Goal: Task Accomplishment & Management: Use online tool/utility

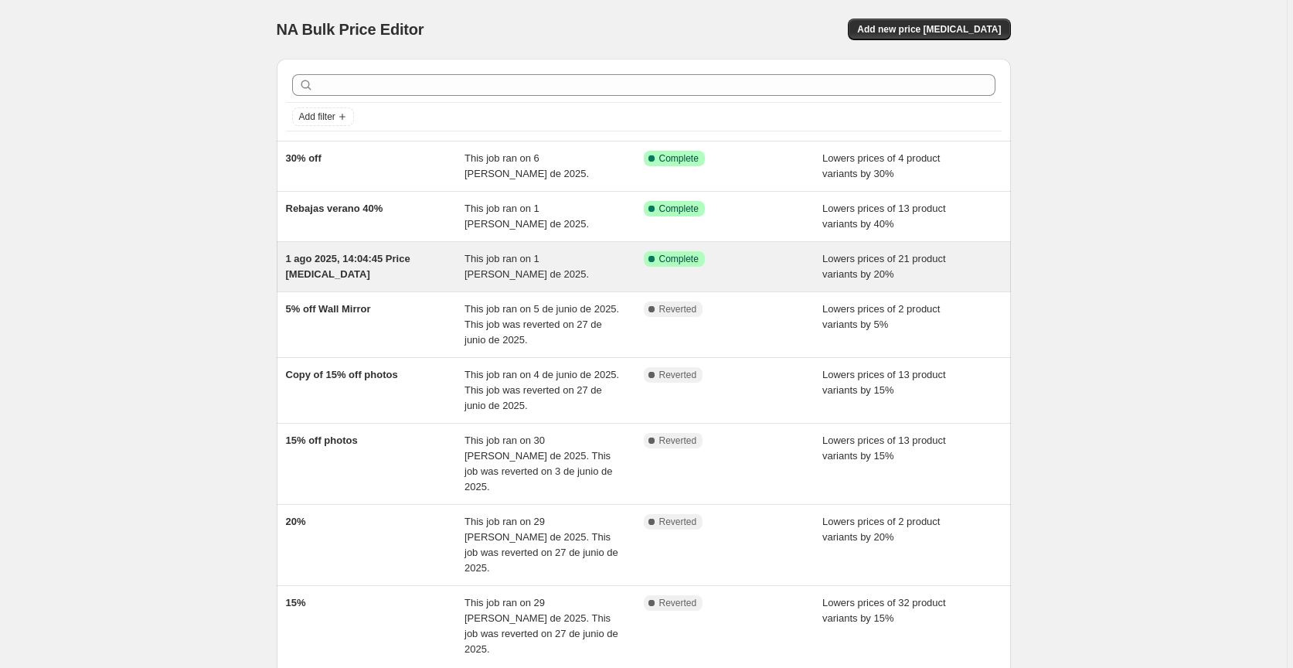
click at [756, 266] on div "Success Complete Complete" at bounding box center [722, 258] width 156 height 15
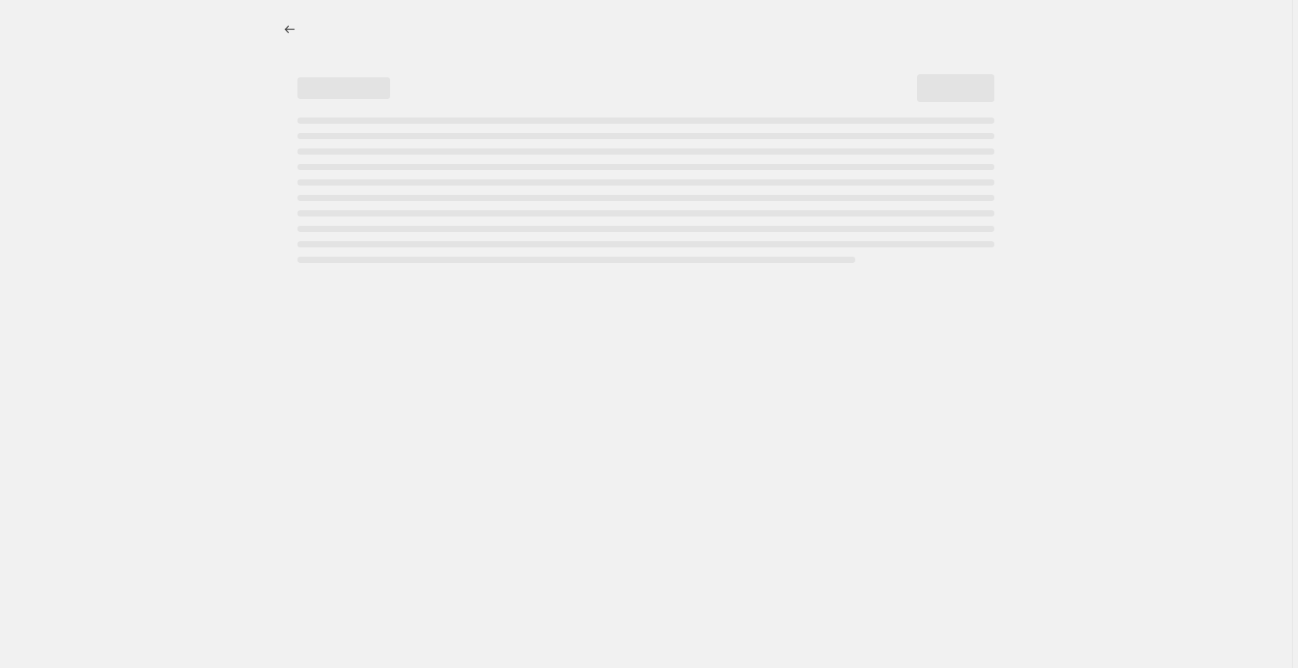
select select "percentage"
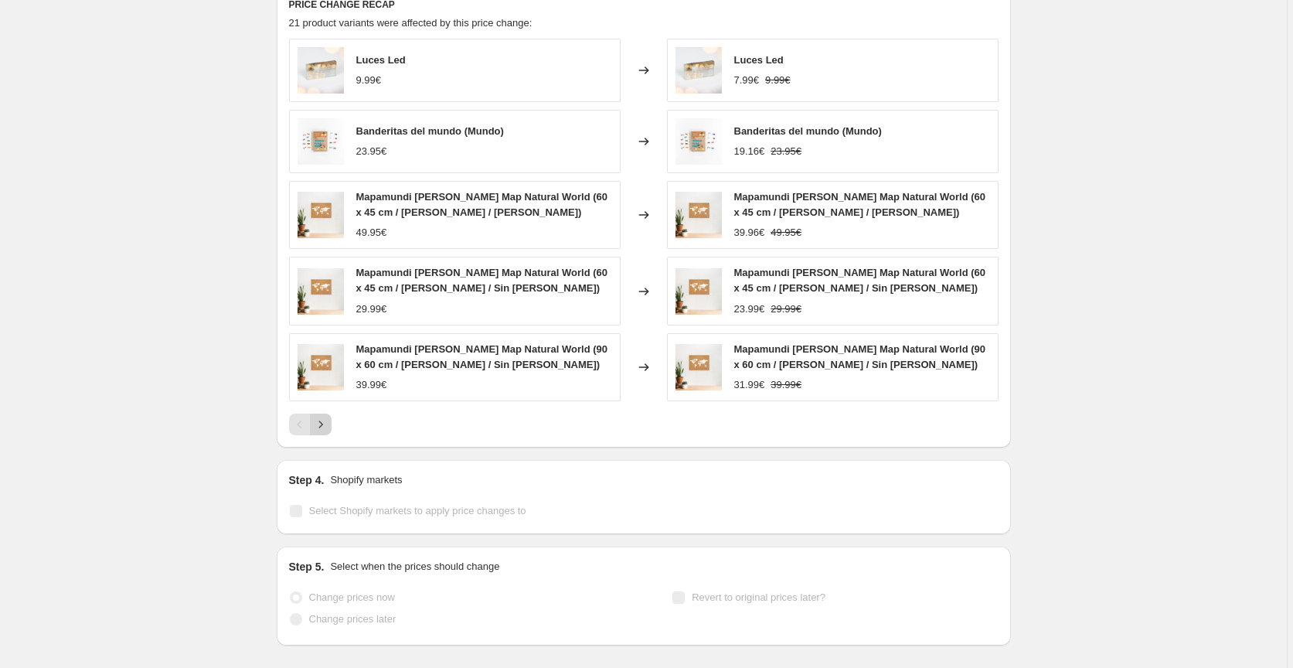
scroll to position [1095, 0]
click at [326, 416] on icon "Next" at bounding box center [320, 423] width 15 height 15
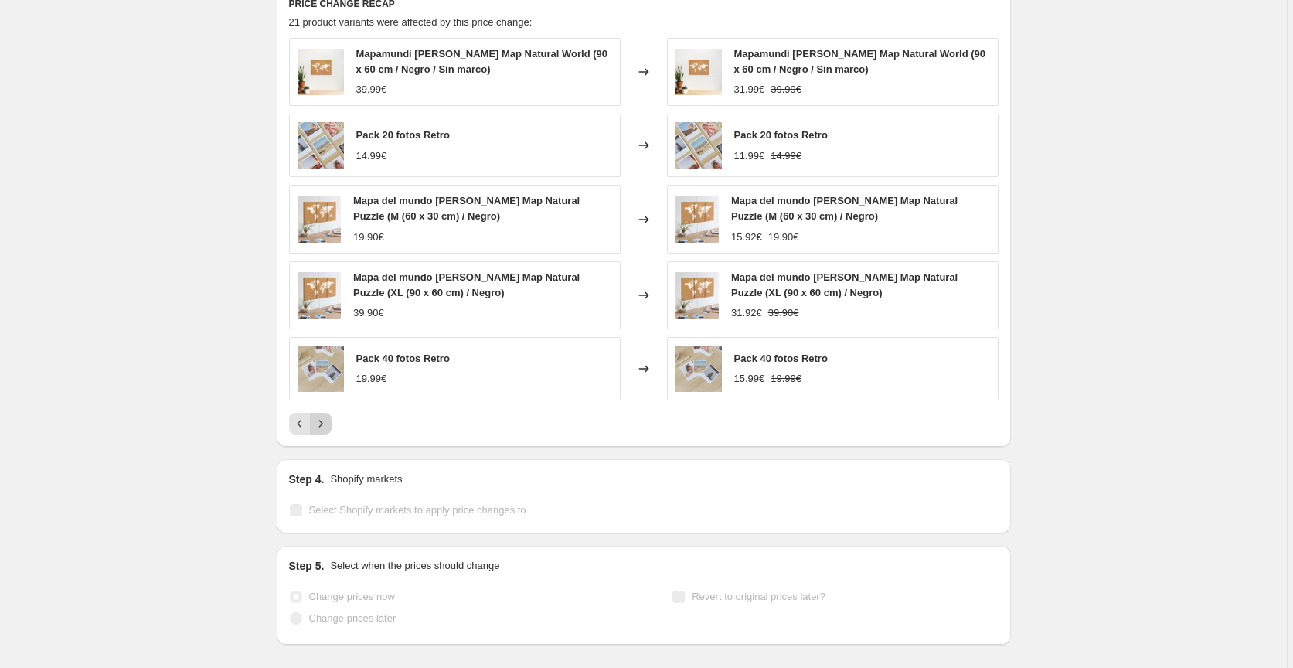
click at [328, 416] on icon "Next" at bounding box center [320, 423] width 15 height 15
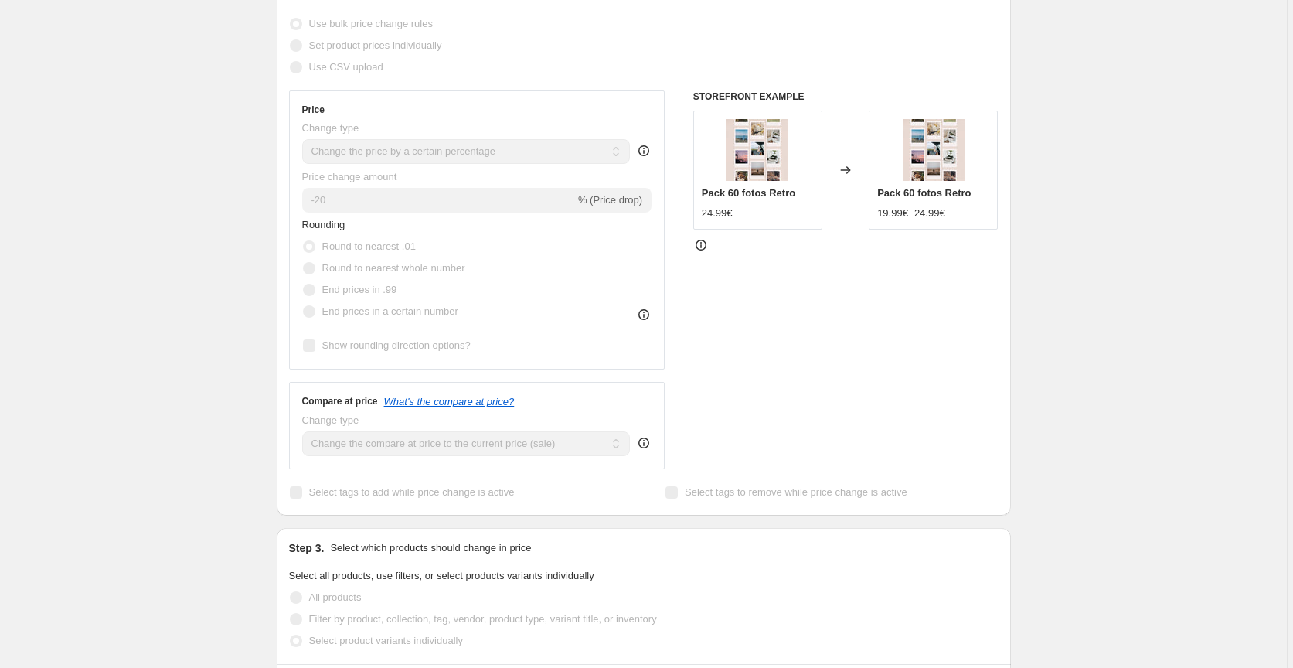
scroll to position [0, 0]
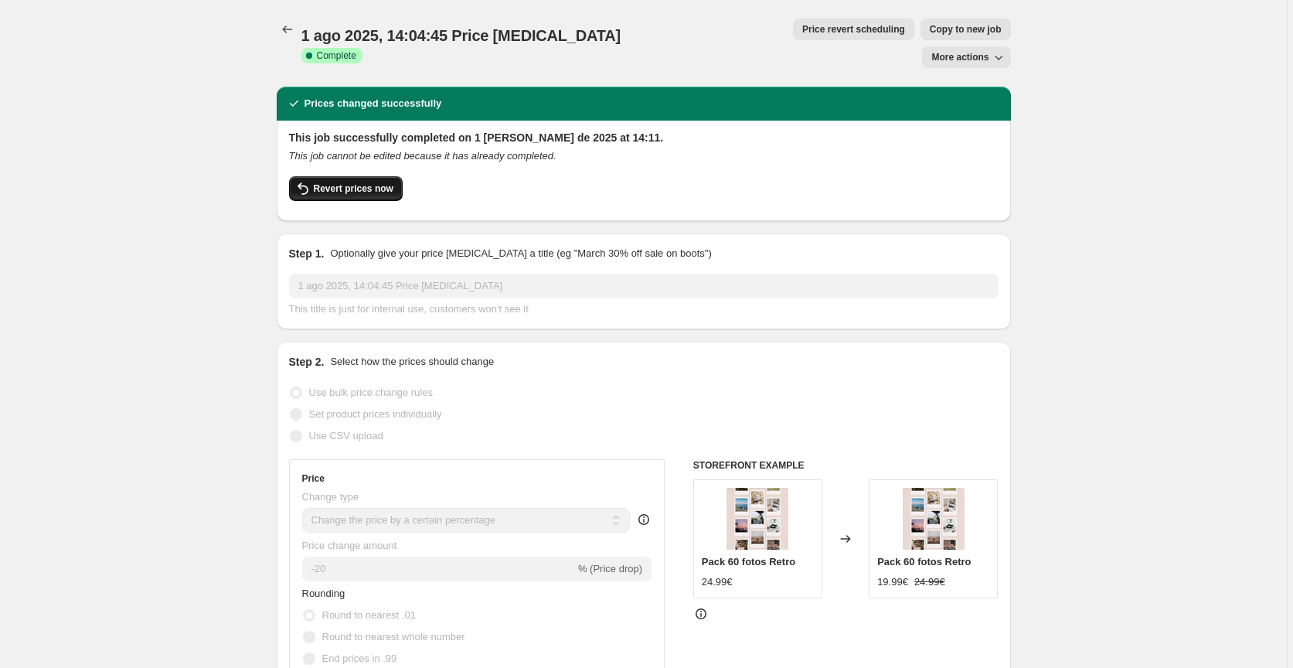
click at [367, 182] on span "Revert prices now" at bounding box center [354, 188] width 80 height 12
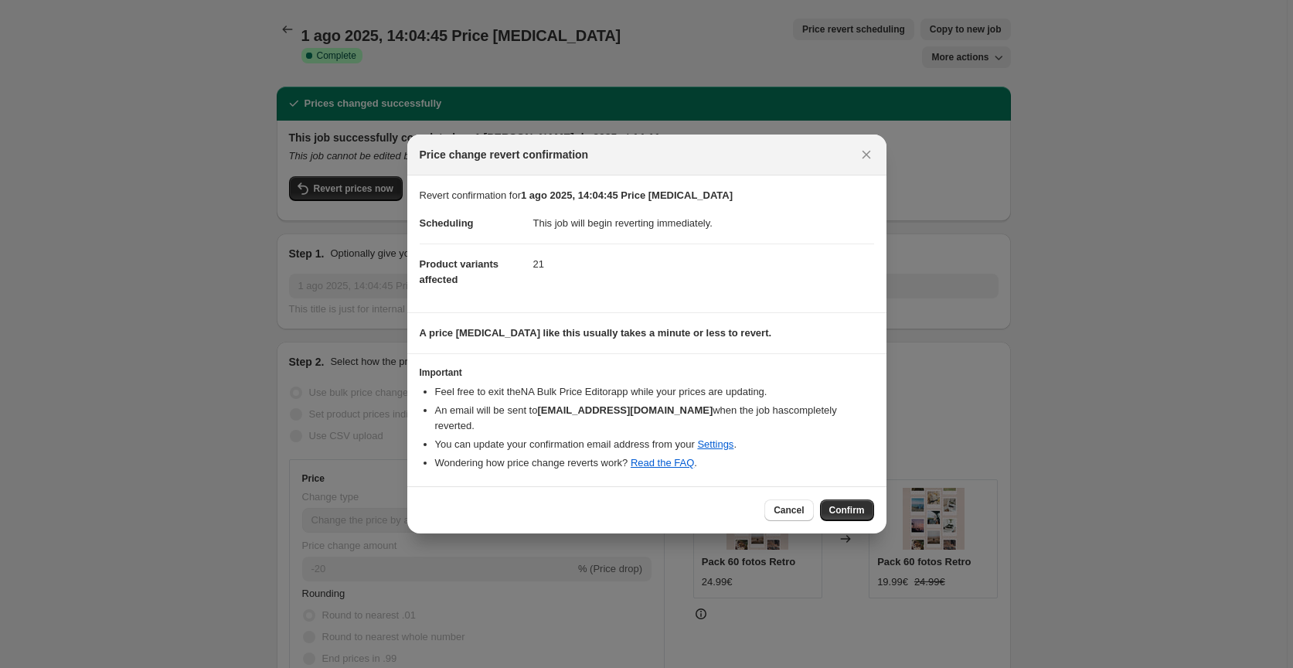
click at [833, 508] on span "Confirm" at bounding box center [847, 510] width 36 height 12
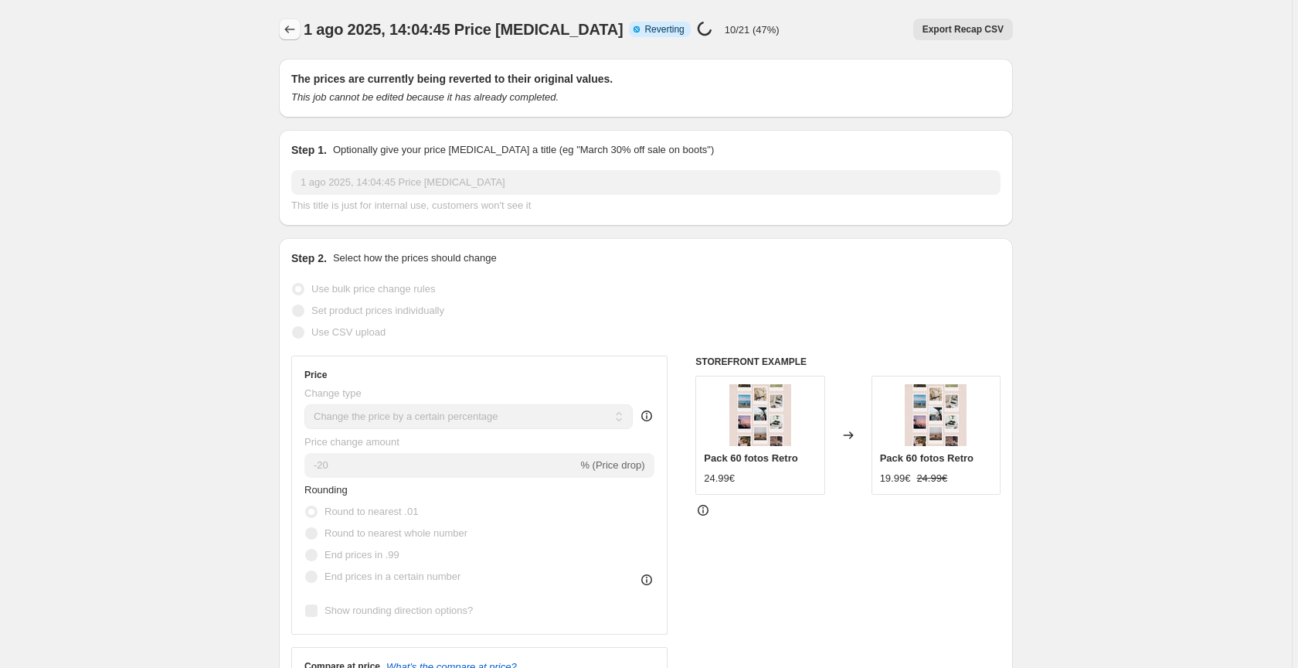
select select "percentage"
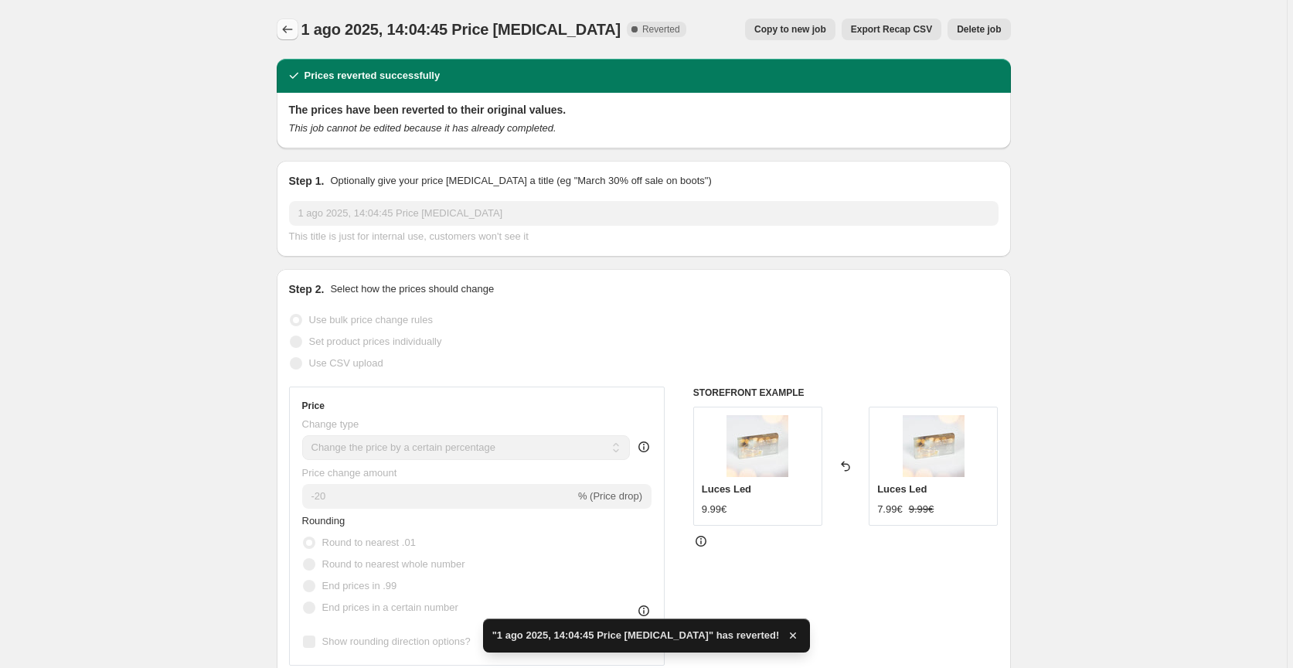
click at [289, 29] on icon "Price change jobs" at bounding box center [287, 29] width 15 height 15
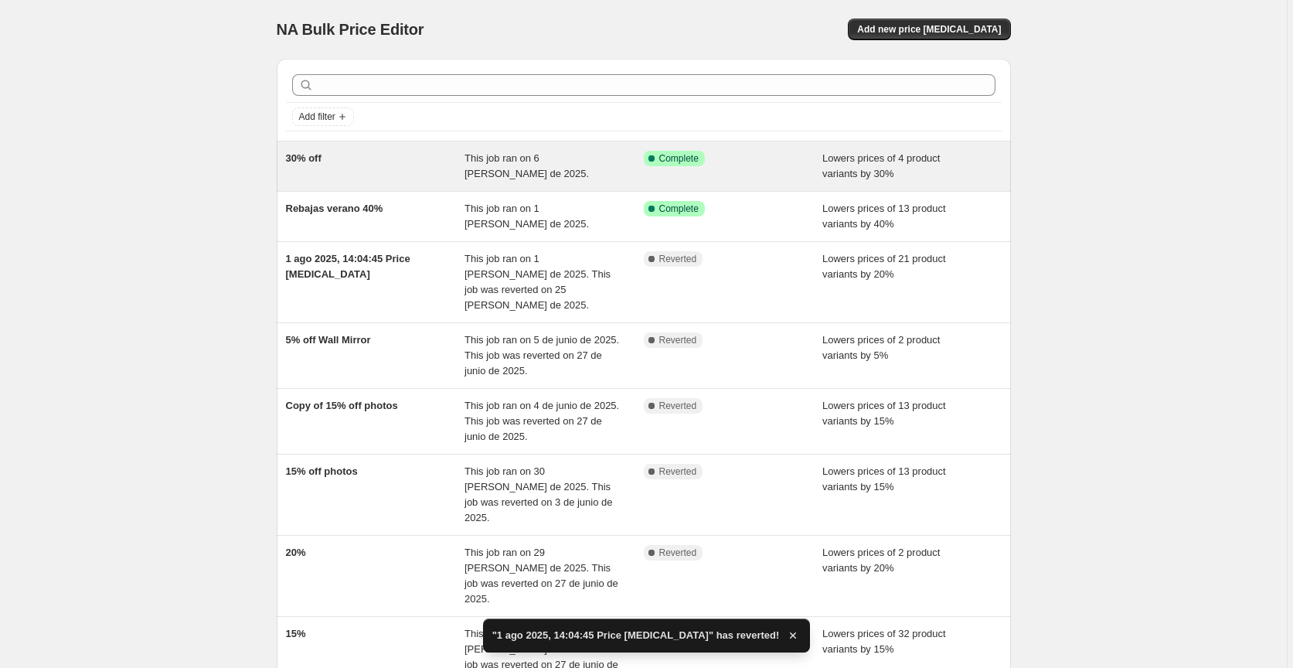
click at [408, 172] on div "30% off" at bounding box center [375, 166] width 179 height 31
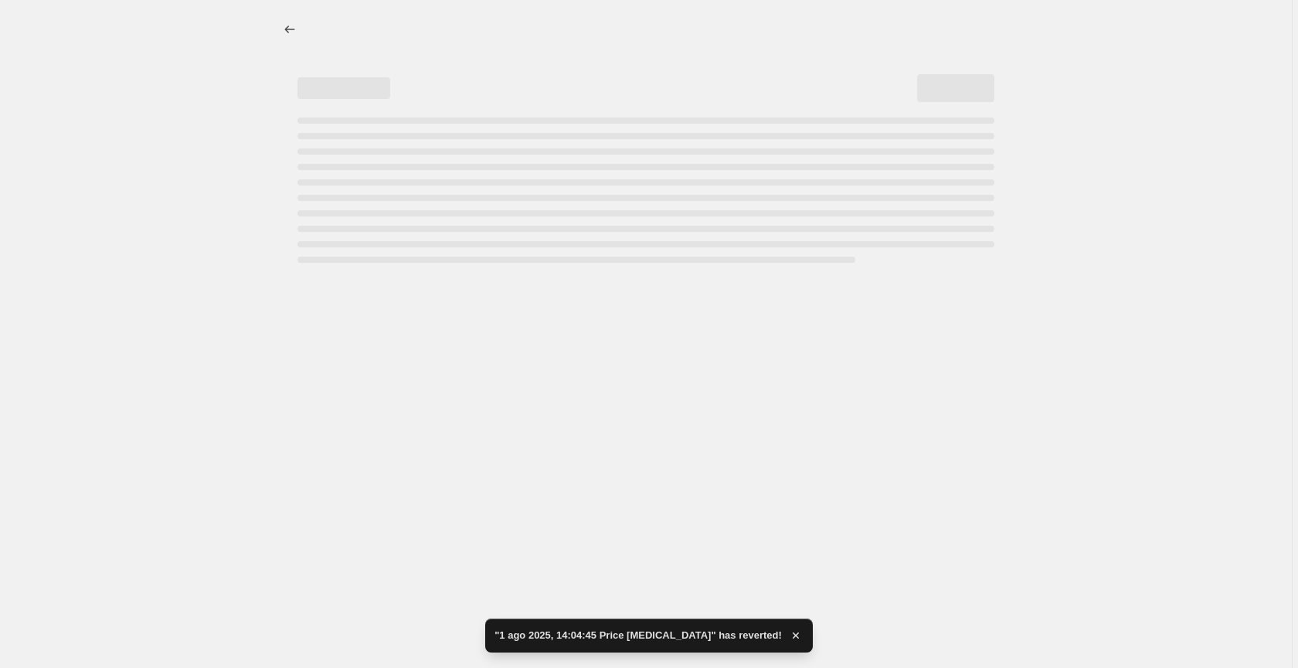
select select "percentage"
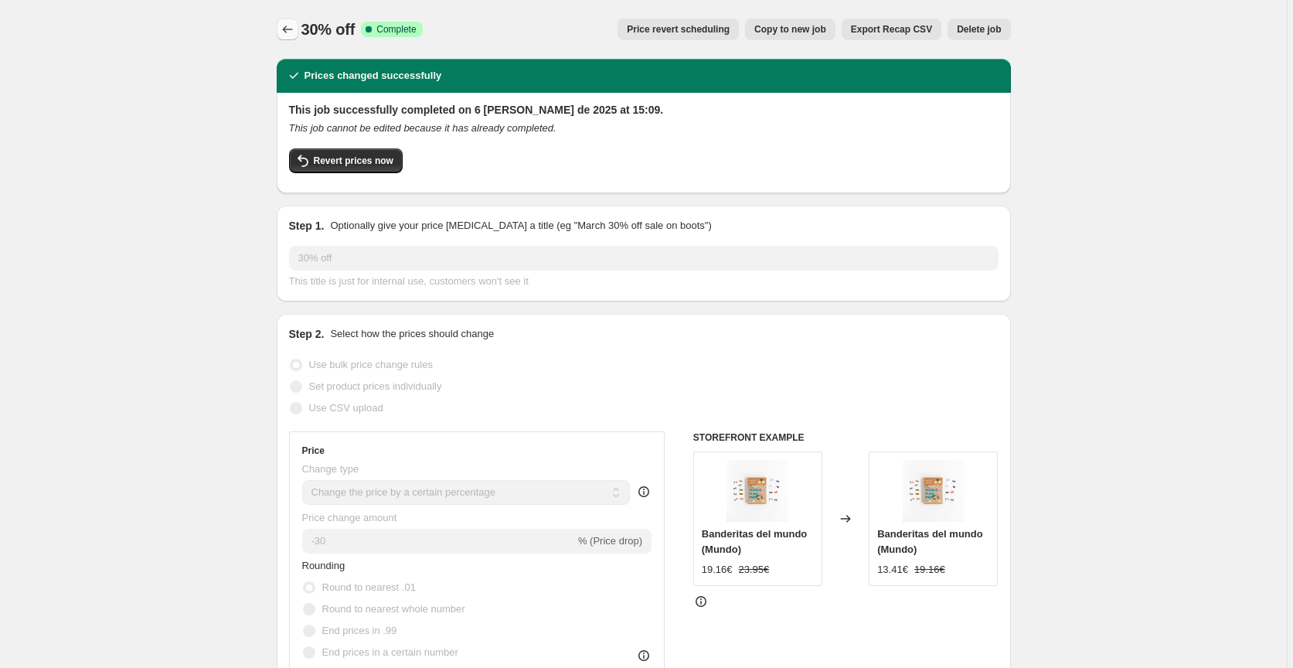
click at [293, 25] on icon "Price change jobs" at bounding box center [287, 29] width 15 height 15
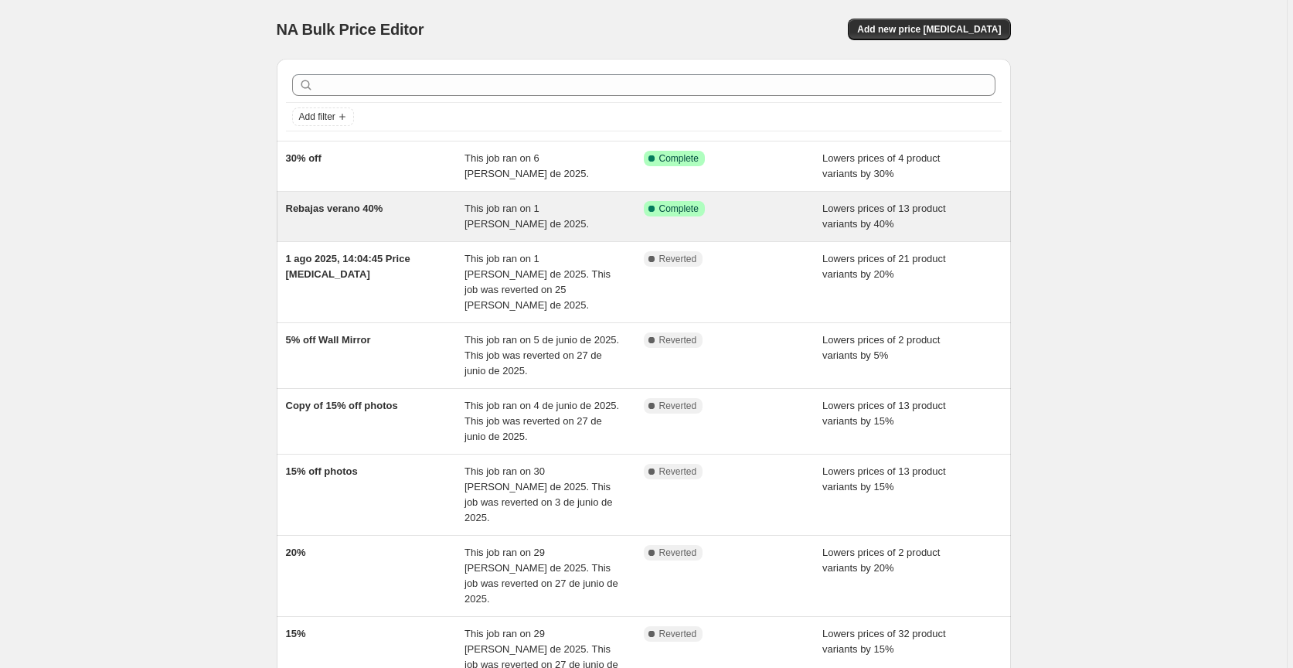
click at [403, 218] on div "Rebajas verano 40%" at bounding box center [375, 216] width 179 height 31
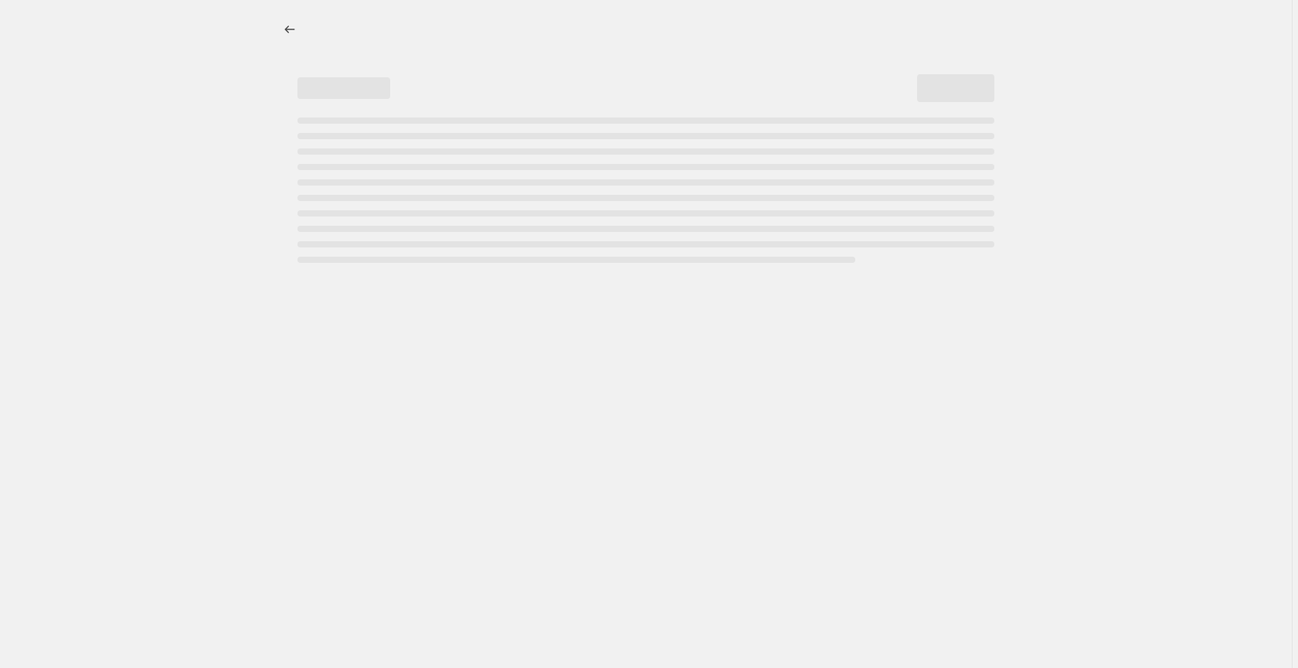
select select "percentage"
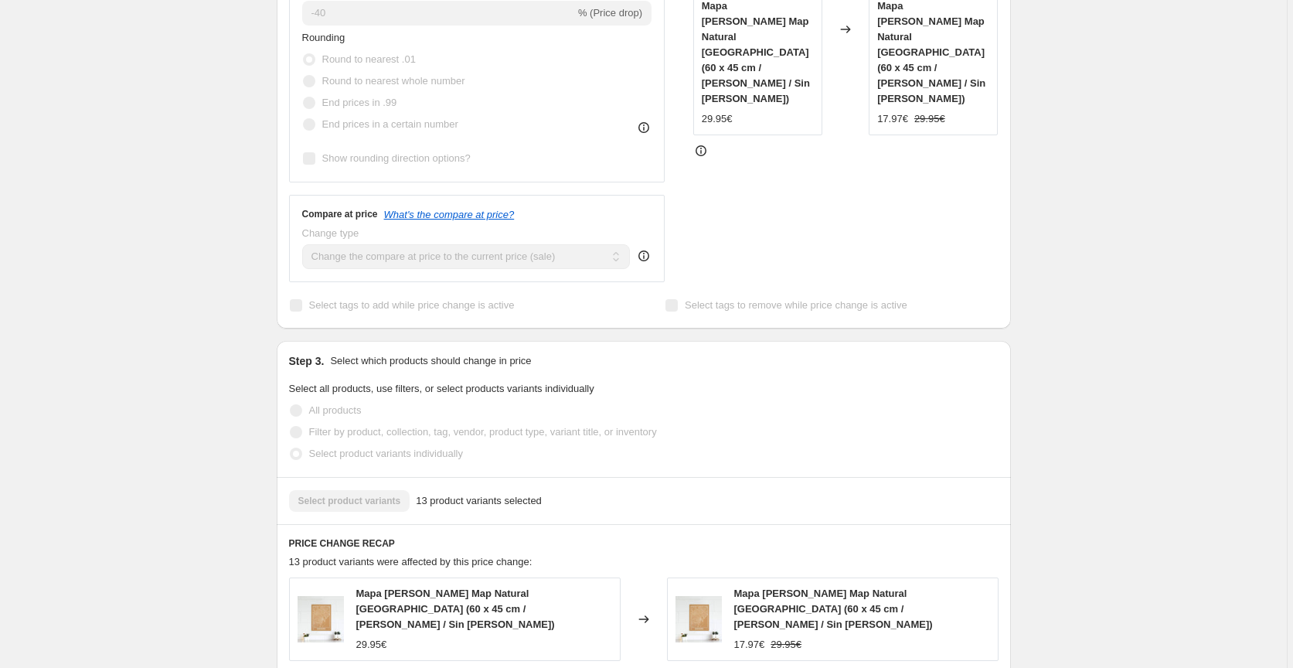
scroll to position [906, 0]
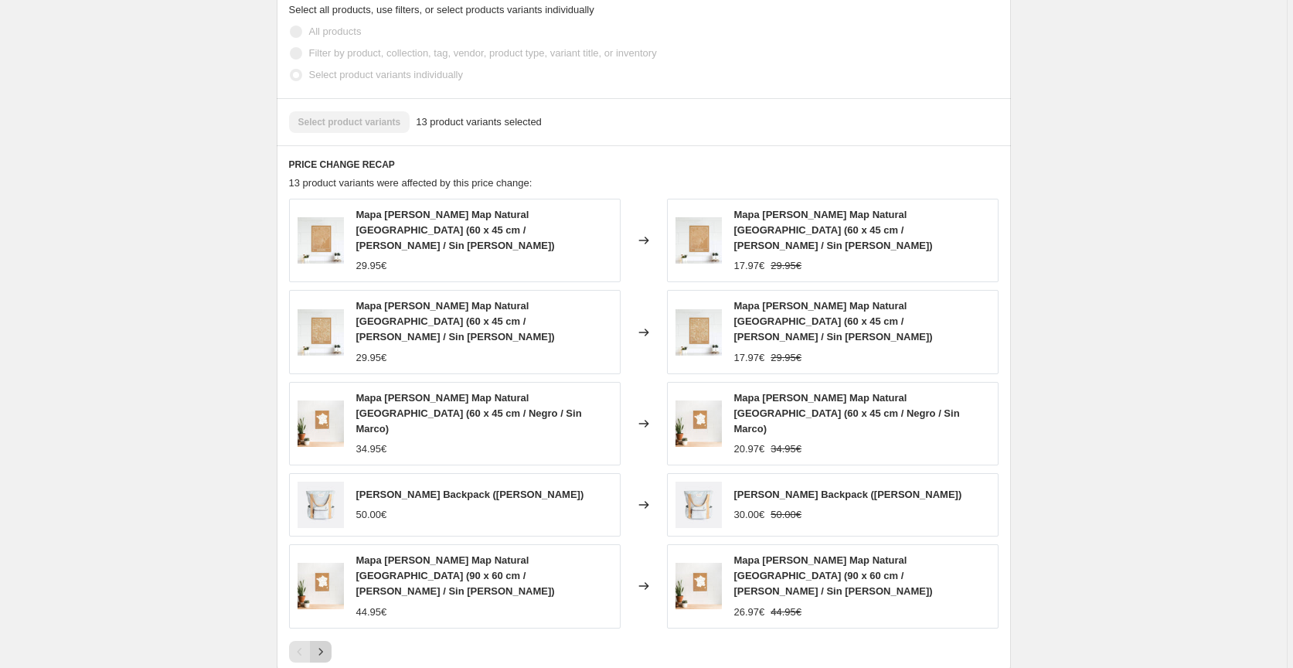
click at [327, 644] on icon "Next" at bounding box center [320, 651] width 15 height 15
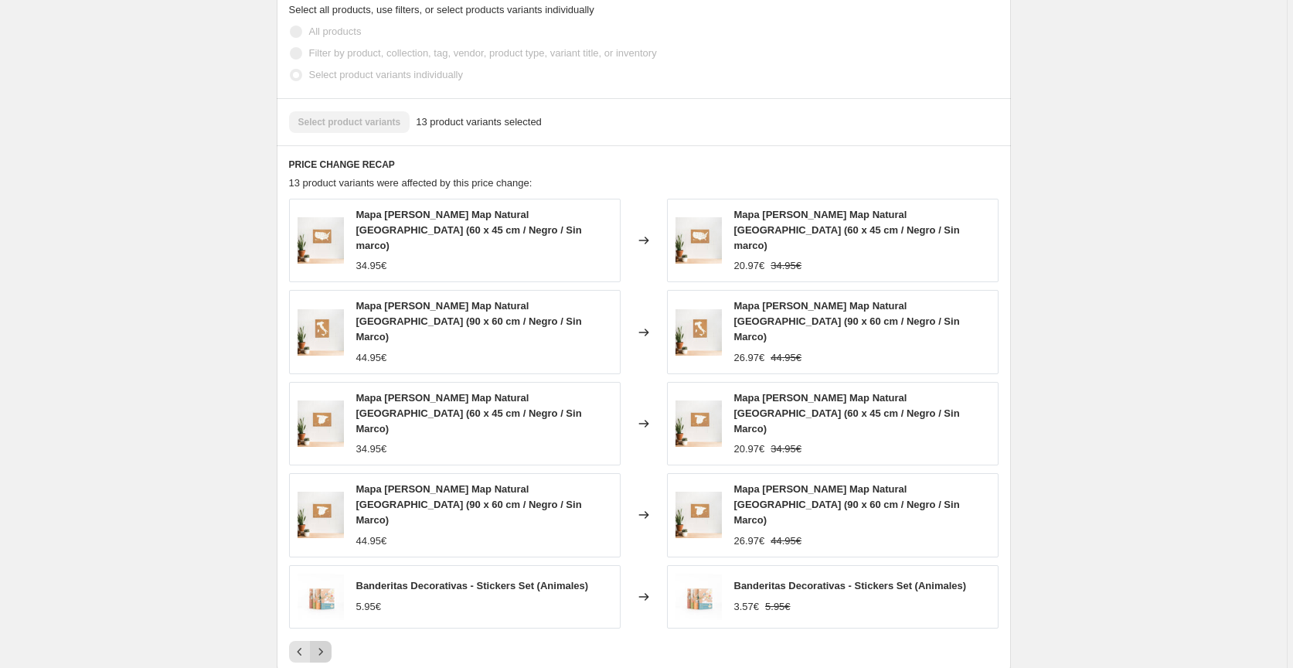
click at [322, 647] on icon "Next" at bounding box center [320, 650] width 4 height 7
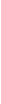
scroll to position [192, 0]
